Goal: Task Accomplishment & Management: Manage account settings

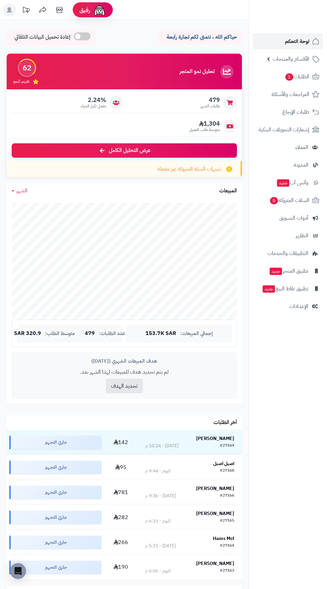
click at [265, 37] on link "لوحة التحكم" at bounding box center [288, 41] width 70 height 16
